Goal: Task Accomplishment & Management: Complete application form

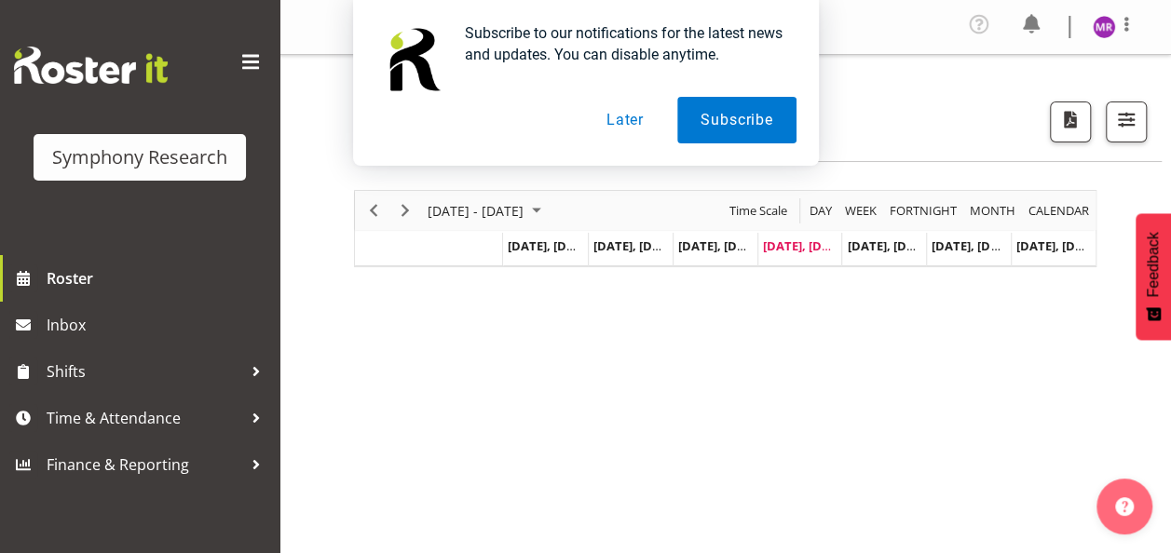
click at [630, 121] on button "Later" at bounding box center [625, 120] width 84 height 47
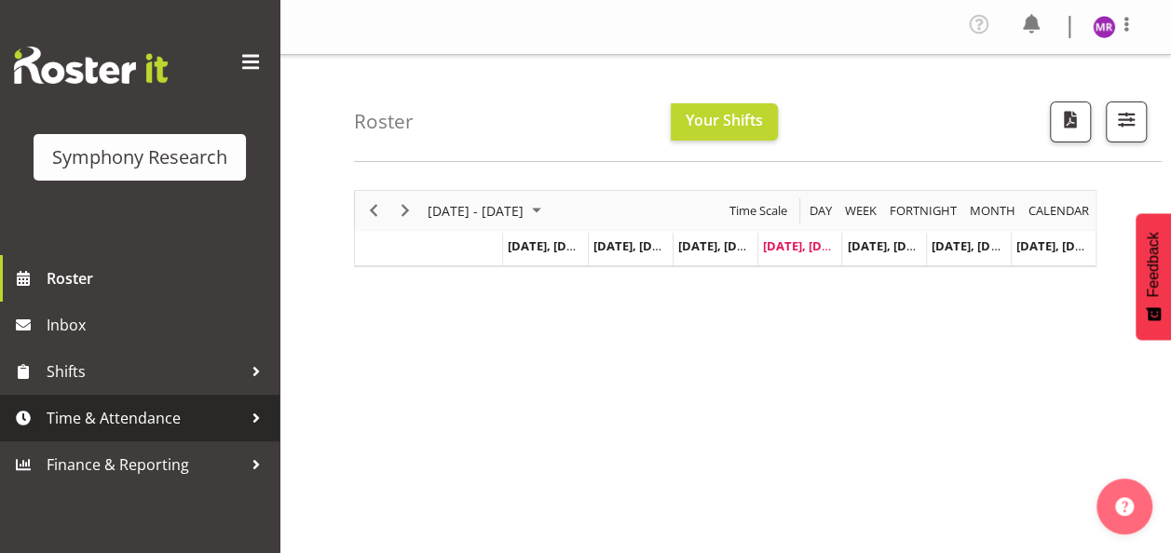
click at [255, 415] on div at bounding box center [256, 418] width 28 height 28
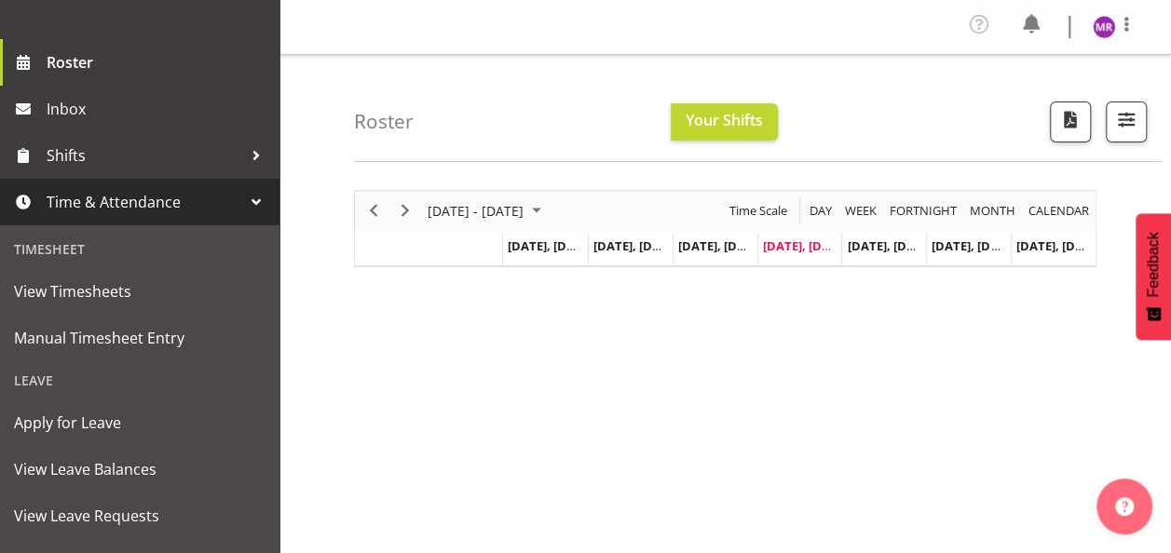
scroll to position [223, 0]
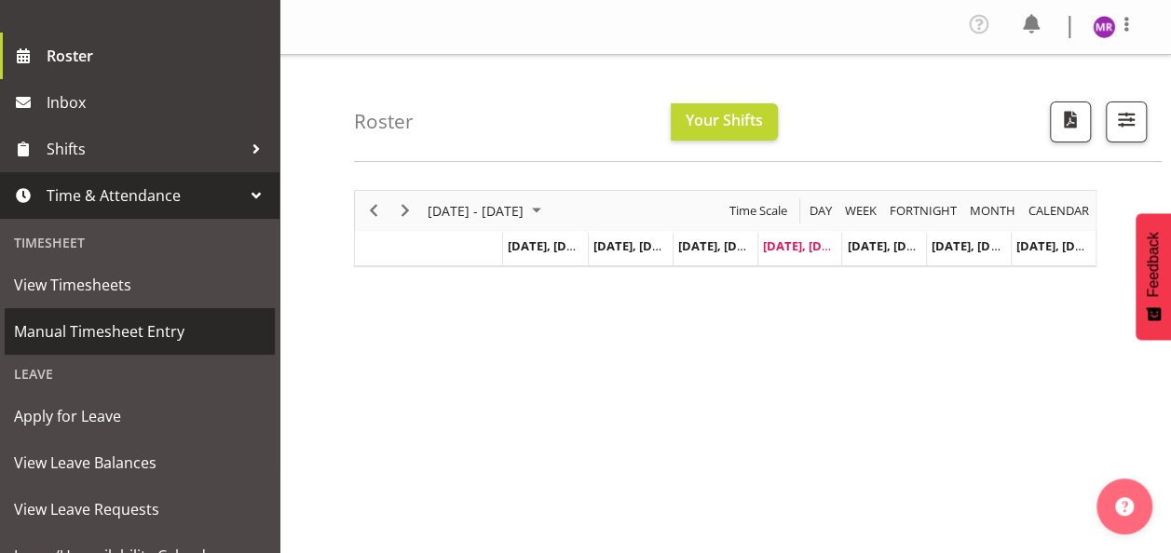
click at [150, 328] on span "Manual Timesheet Entry" at bounding box center [139, 332] width 251 height 28
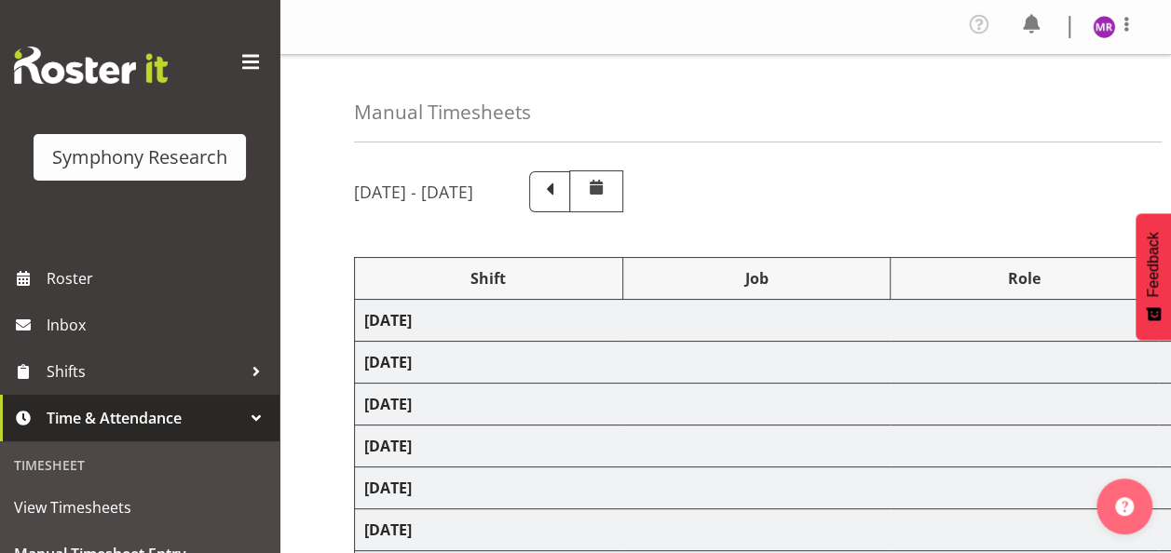
select select "81298"
select select "10587"
select select "47"
select select "81298"
select select "10587"
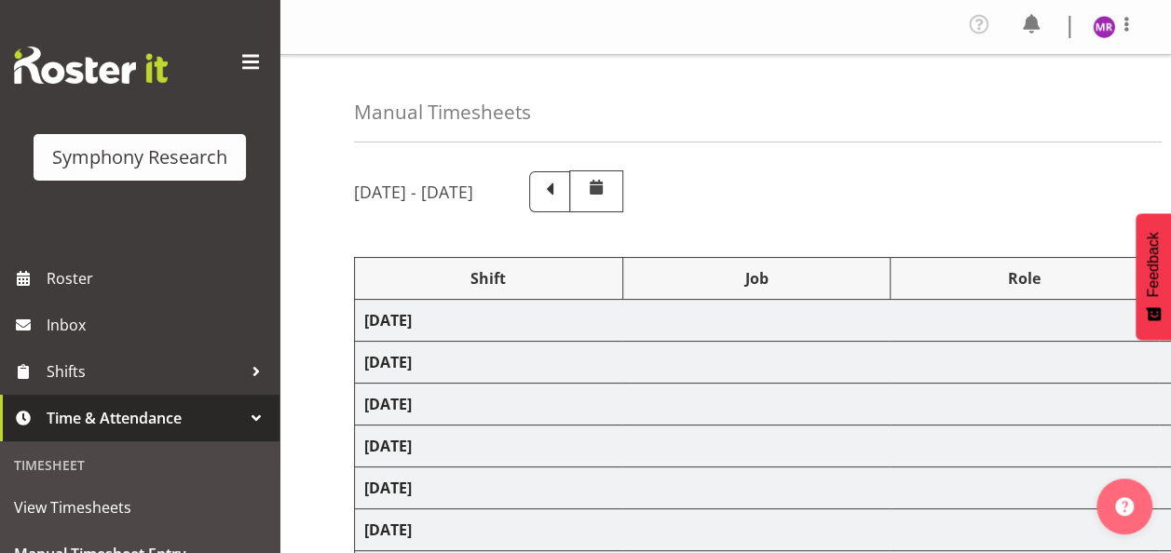
select select "47"
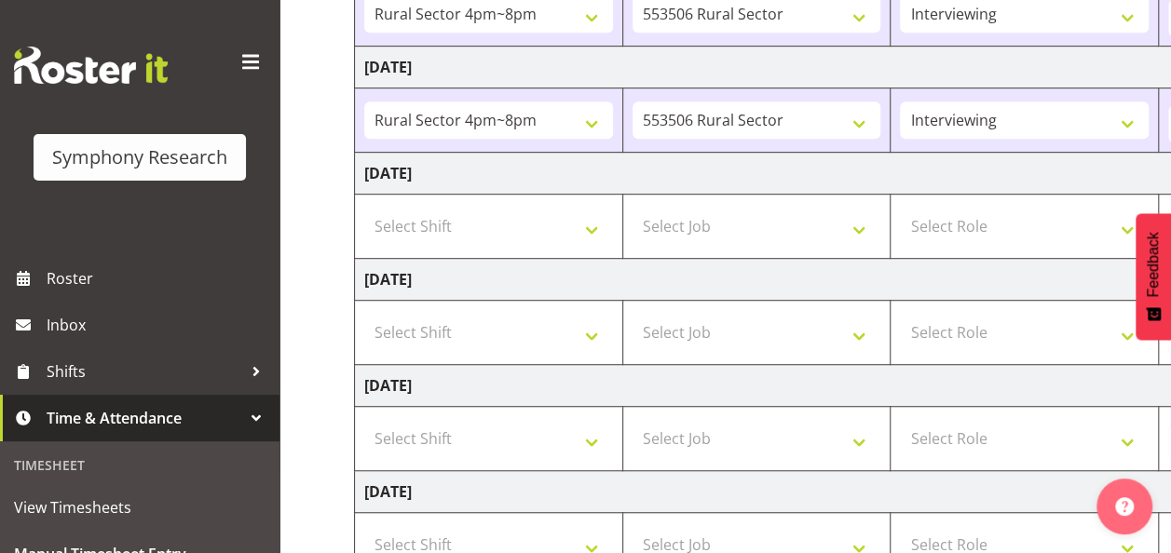
scroll to position [474, 0]
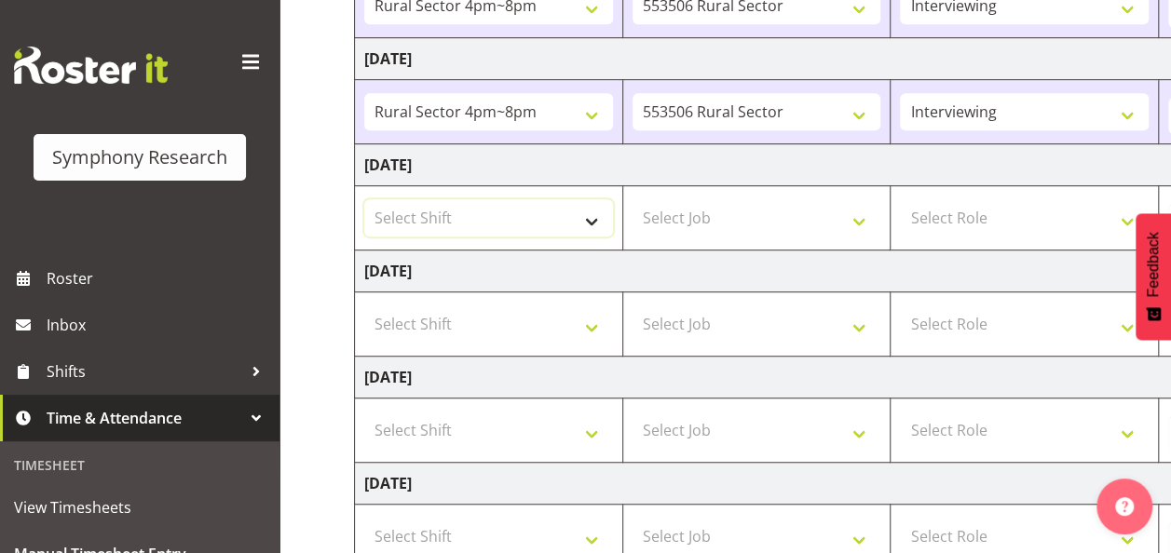
click at [568, 227] on select "Select Shift !!Weekend Residential (Roster IT Shift Label) *Business 9/10am ~ 4…" at bounding box center [488, 217] width 249 height 37
select select "81298"
click at [364, 199] on select "Select Shift !!Weekend Residential (Roster IT Shift Label) *Business 9/10am ~ 4…" at bounding box center [488, 217] width 249 height 37
click at [865, 222] on select "Select Job 550060 IF Admin 553492 World Poll Aus Wave 2 Main 2025 553493 World …" at bounding box center [756, 217] width 249 height 37
select select "10587"
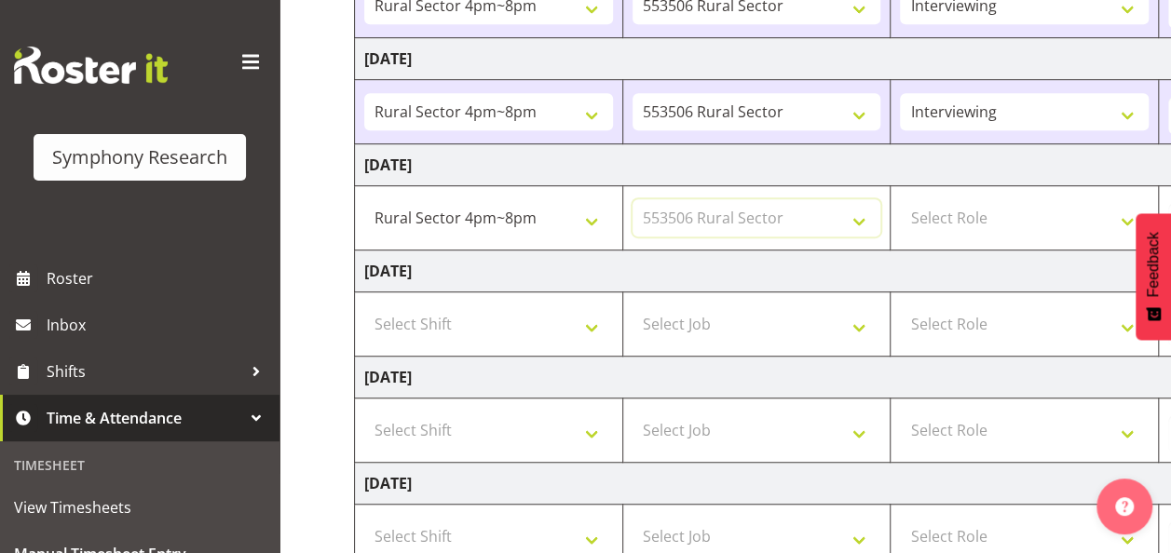
click at [632, 199] on select "Select Job 550060 IF Admin 553492 World Poll Aus Wave 2 Main 2025 553493 World …" at bounding box center [756, 217] width 249 height 37
click at [969, 213] on select "Select Role Briefing Interviewing" at bounding box center [1024, 217] width 249 height 37
select select "47"
click at [900, 199] on select "Select Role Briefing Interviewing" at bounding box center [1024, 217] width 249 height 37
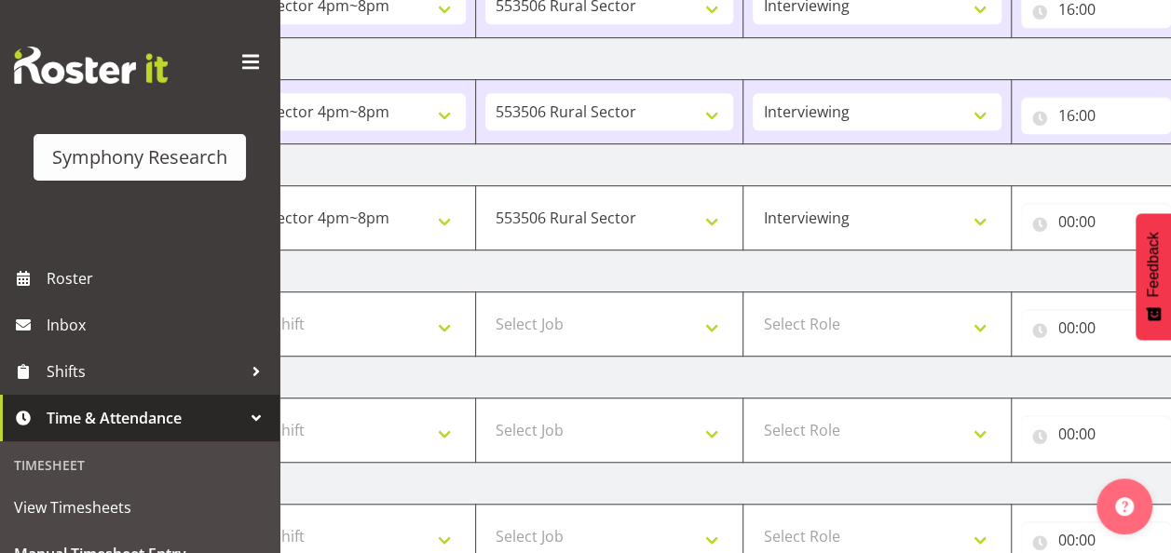
scroll to position [0, 487]
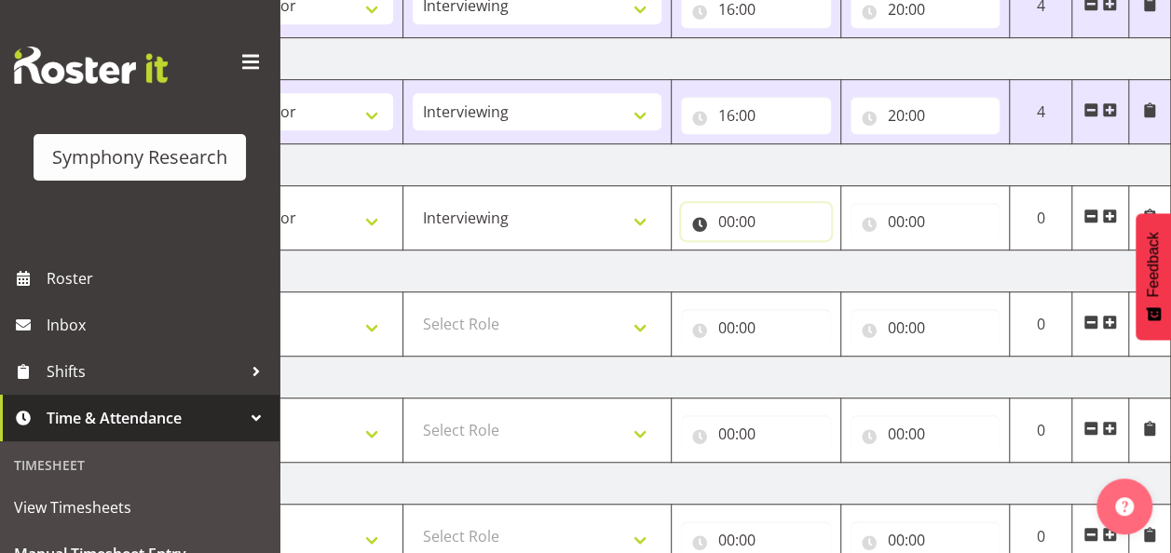
click at [722, 210] on input "00:00" at bounding box center [756, 221] width 150 height 37
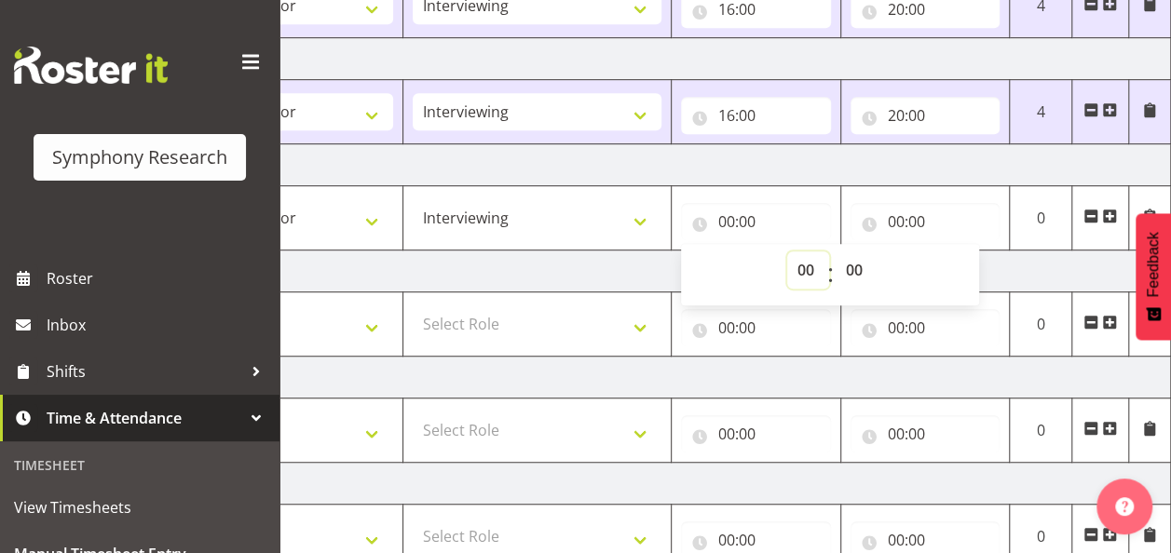
click at [797, 265] on select "00 01 02 03 04 05 06 07 08 09 10 11 12 13 14 15 16 17 18 19 20 21 22 23" at bounding box center [808, 269] width 42 height 37
select select "16"
click at [787, 251] on select "00 01 02 03 04 05 06 07 08 09 10 11 12 13 14 15 16 17 18 19 20 21 22 23" at bounding box center [808, 269] width 42 height 37
type input "16:00"
click at [898, 218] on input "00:00" at bounding box center [925, 221] width 150 height 37
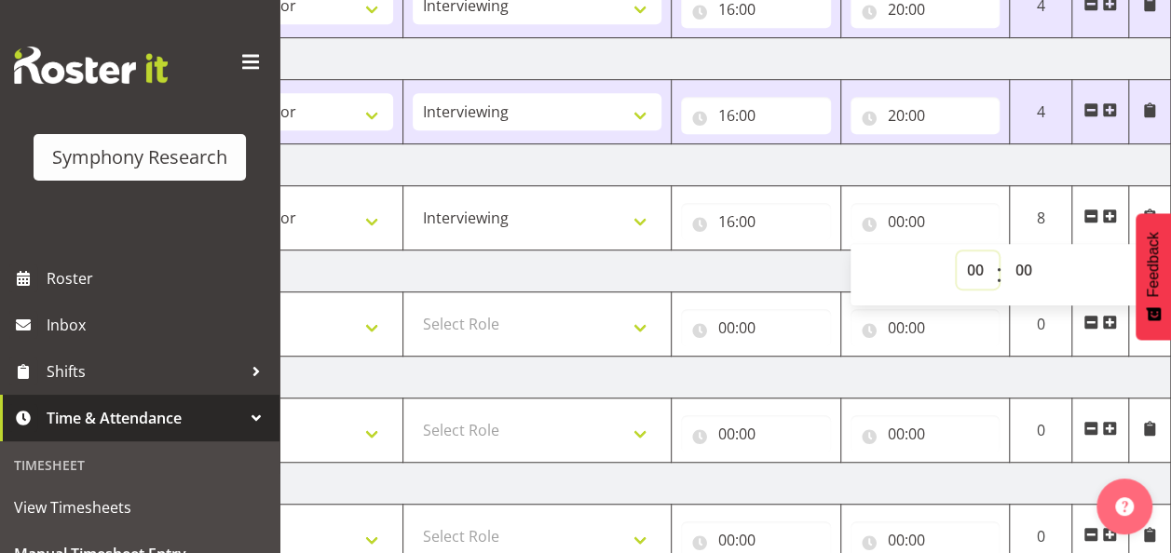
click at [970, 264] on select "00 01 02 03 04 05 06 07 08 09 10 11 12 13 14 15 16 17 18 19 20 21 22 23" at bounding box center [977, 269] width 42 height 37
select select "20"
type input "20:00"
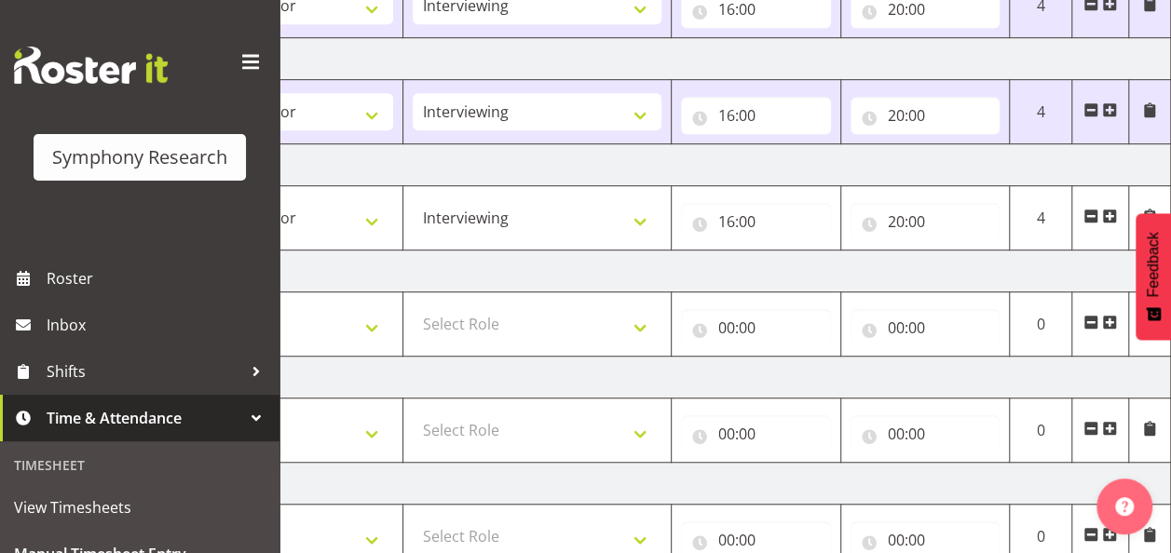
scroll to position [602, 0]
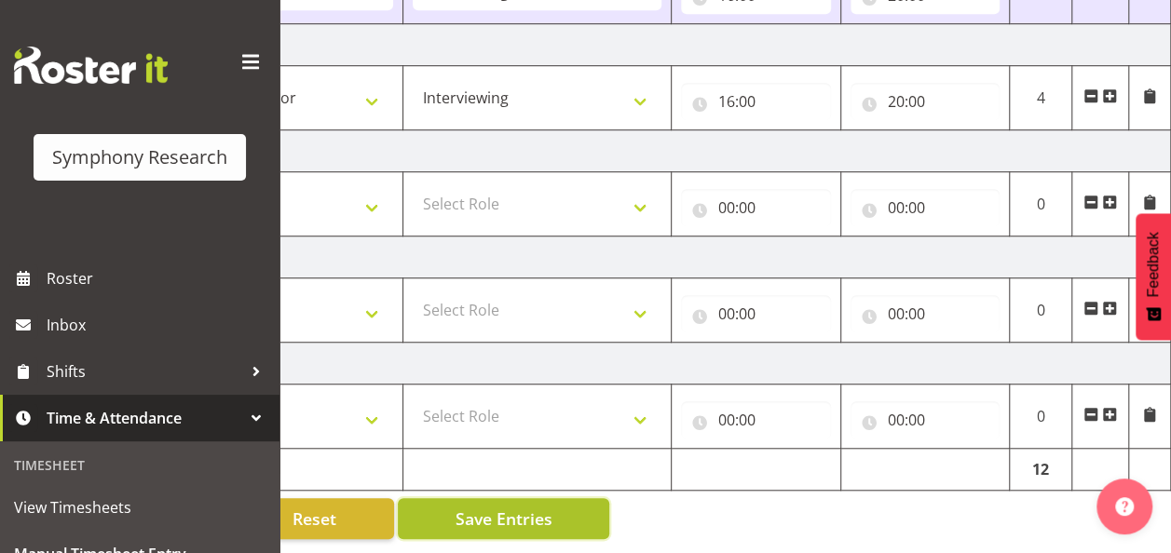
click at [453, 509] on button "Save Entries" at bounding box center [503, 518] width 211 height 41
